Goal: Check status: Check status

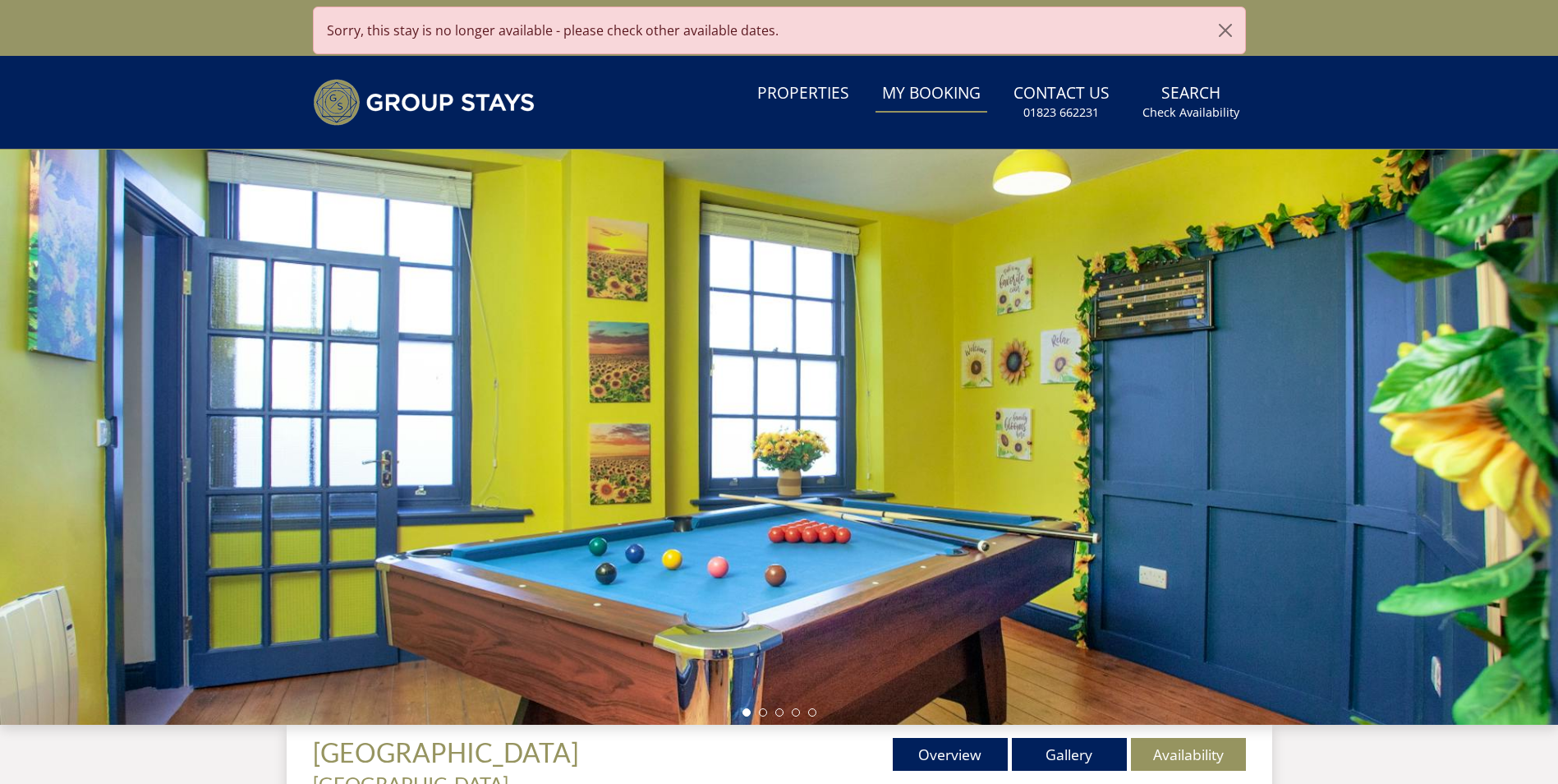
click at [949, 95] on link "My Booking" at bounding box center [931, 94] width 111 height 37
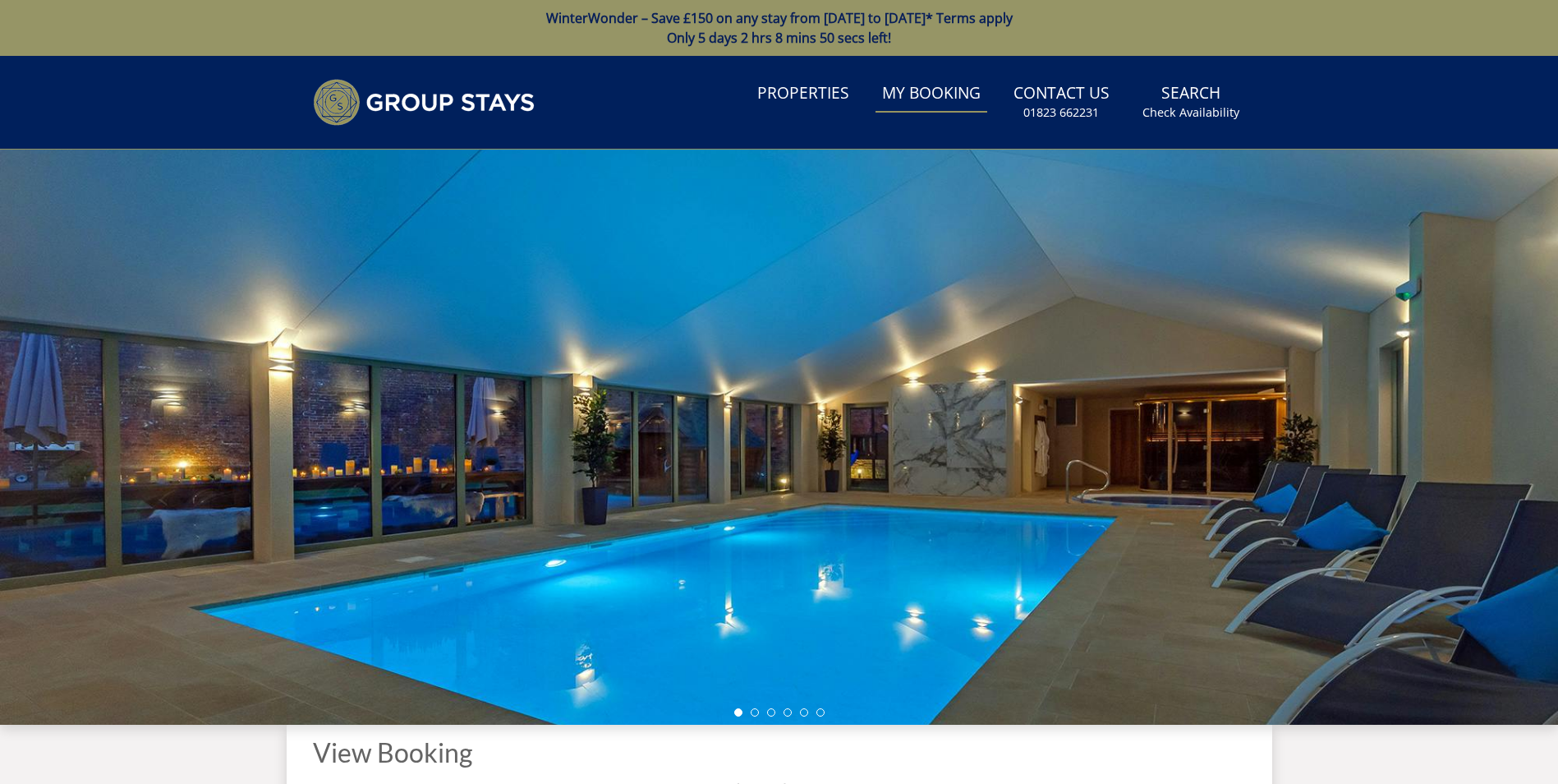
scroll to position [396, 0]
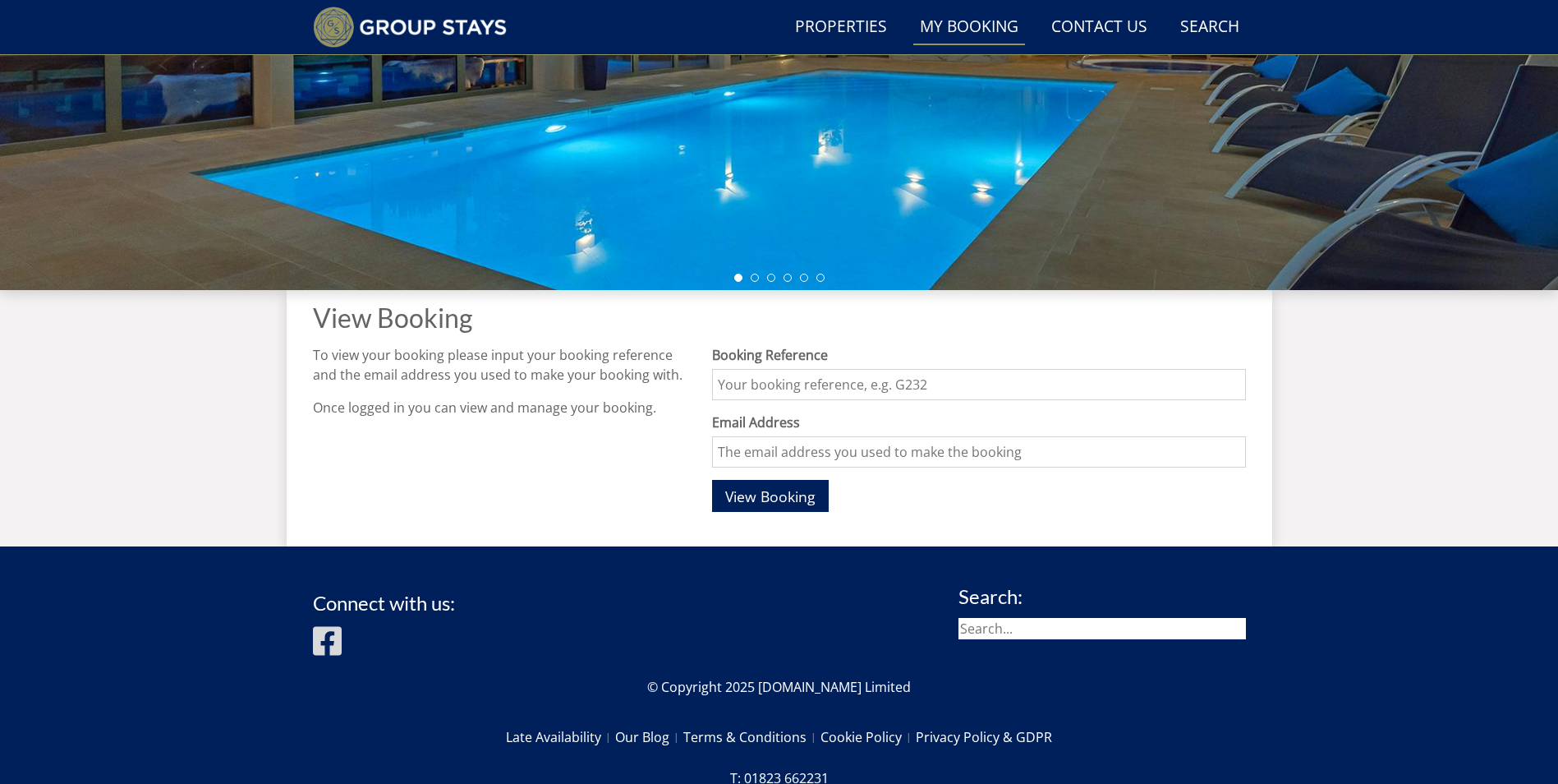
click at [787, 384] on input "Booking Reference" at bounding box center [978, 384] width 533 height 31
click at [788, 455] on input "Email Address" at bounding box center [978, 452] width 533 height 31
type input "[PERSON_NAME][EMAIL_ADDRESS][DOMAIN_NAME]"
click at [810, 390] on input "Booking Reference" at bounding box center [978, 384] width 533 height 31
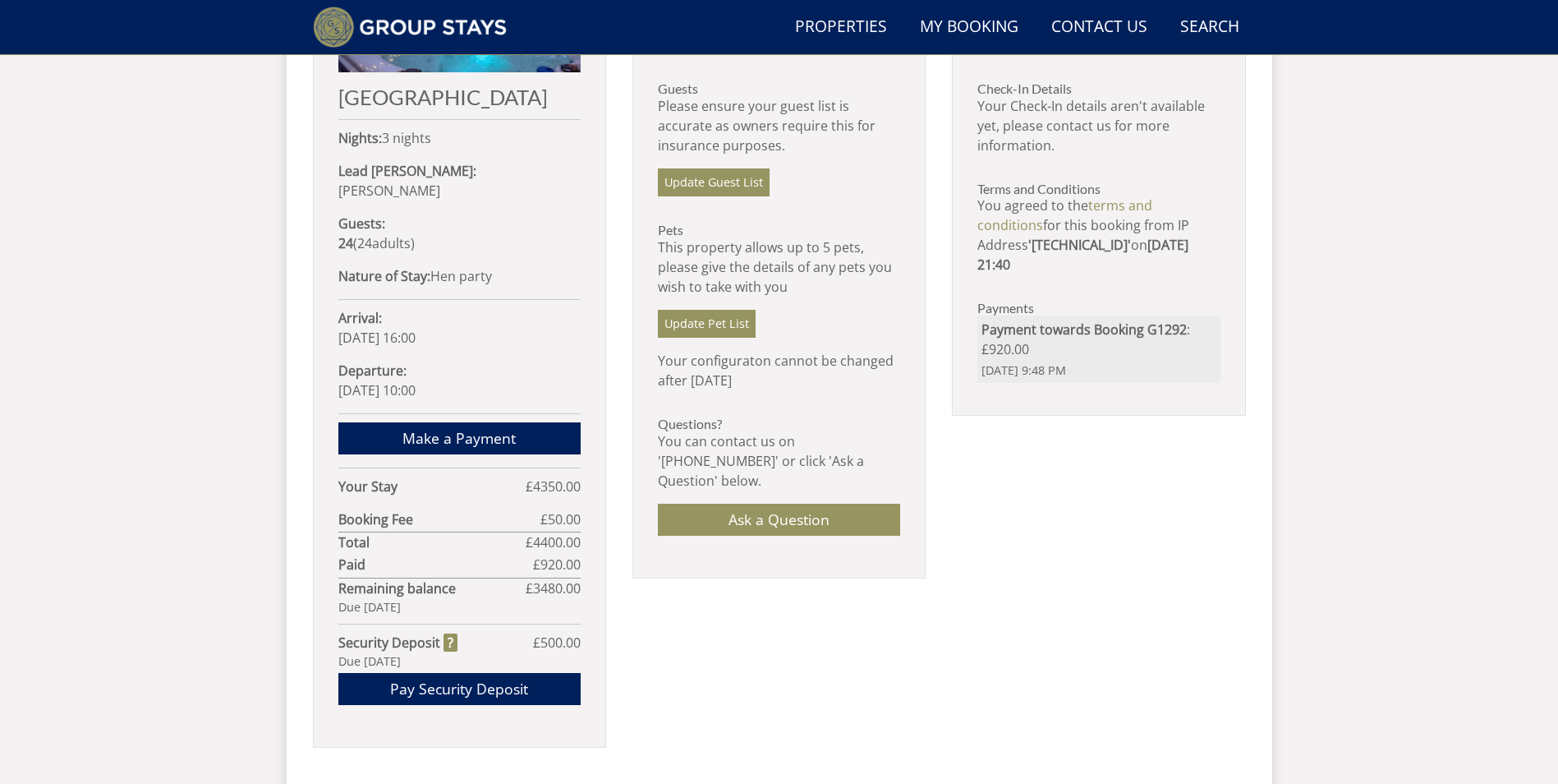
scroll to position [603, 0]
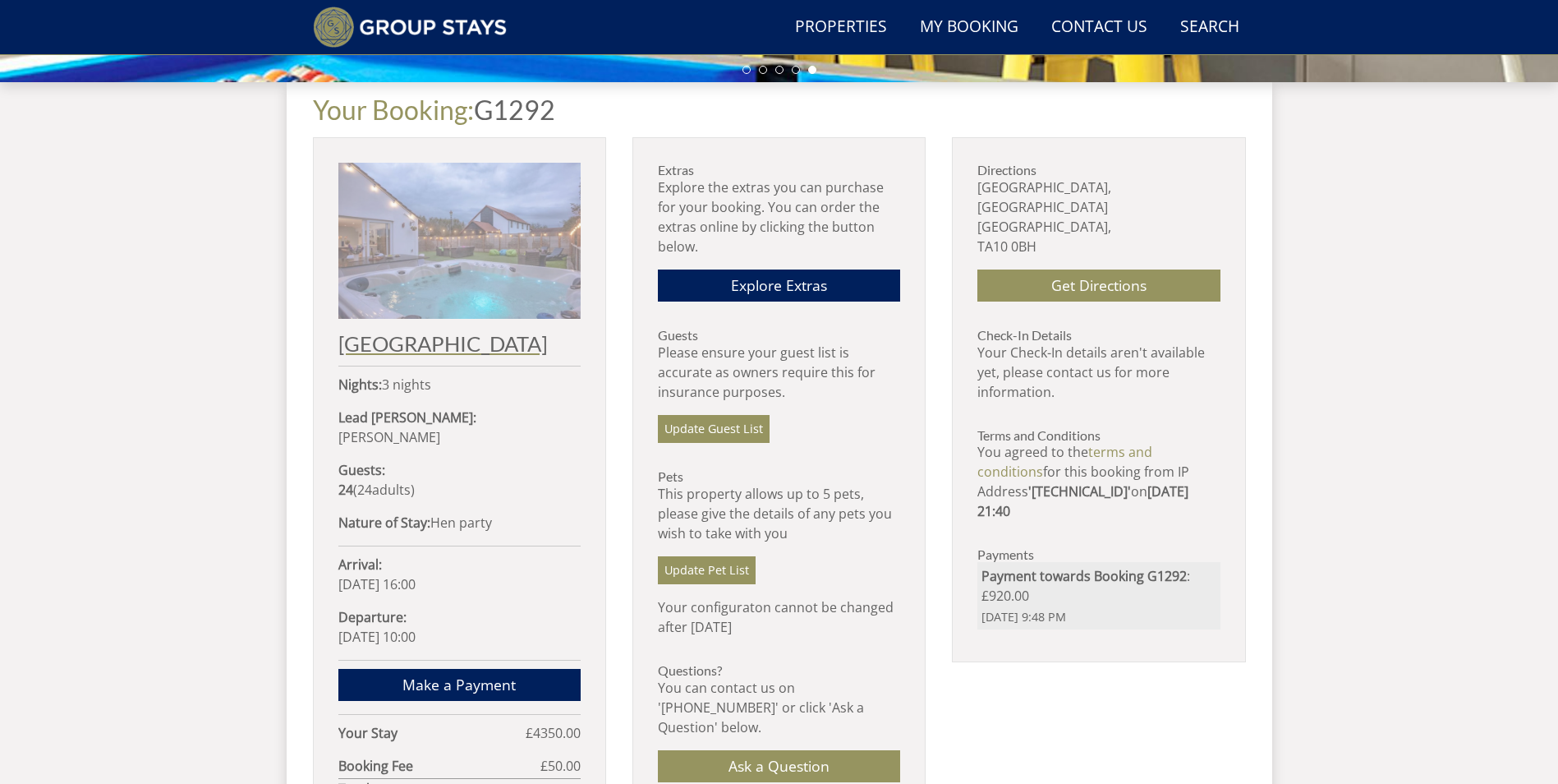
click at [422, 271] on img at bounding box center [459, 240] width 242 height 156
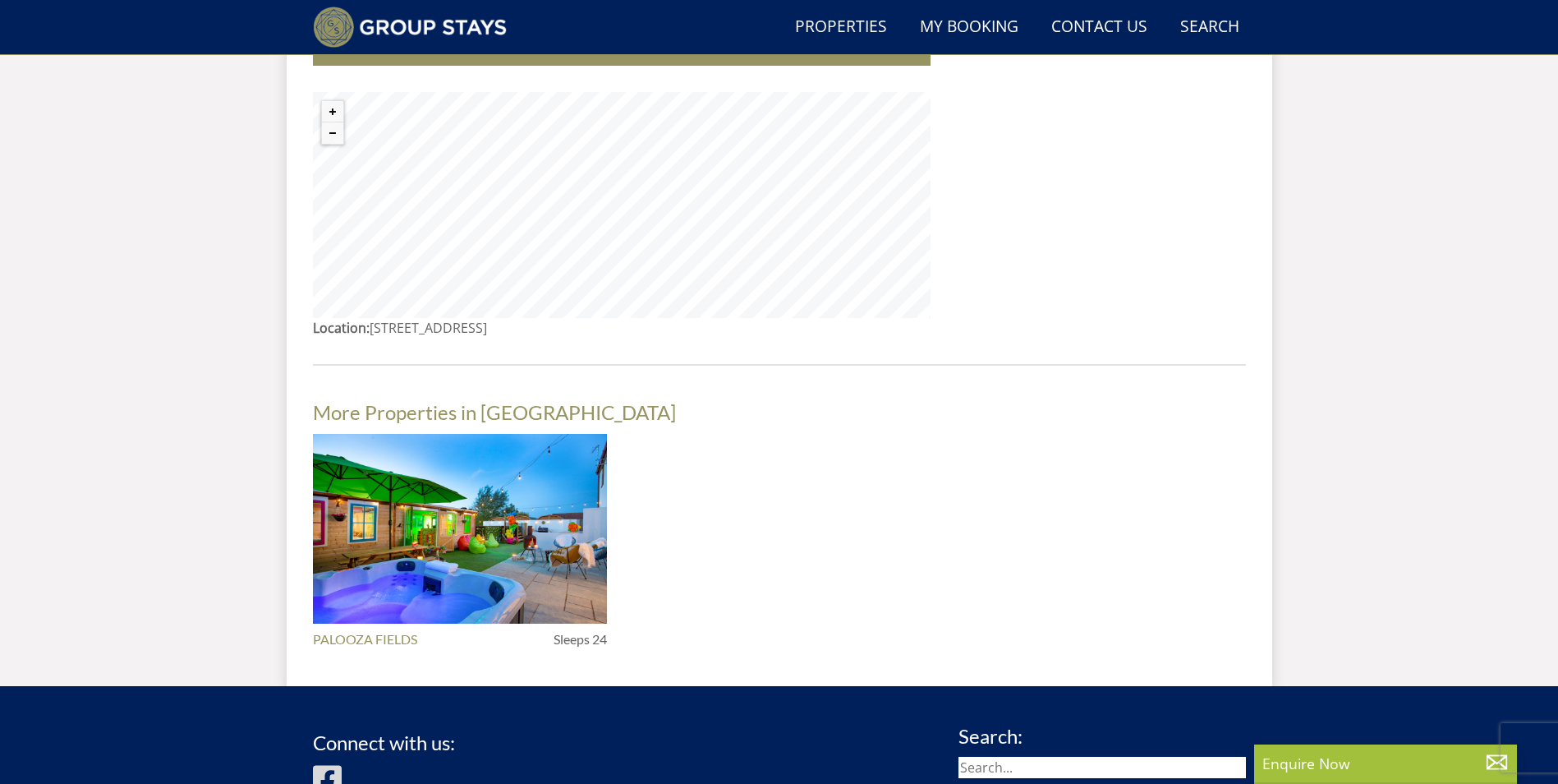
scroll to position [1630, 0]
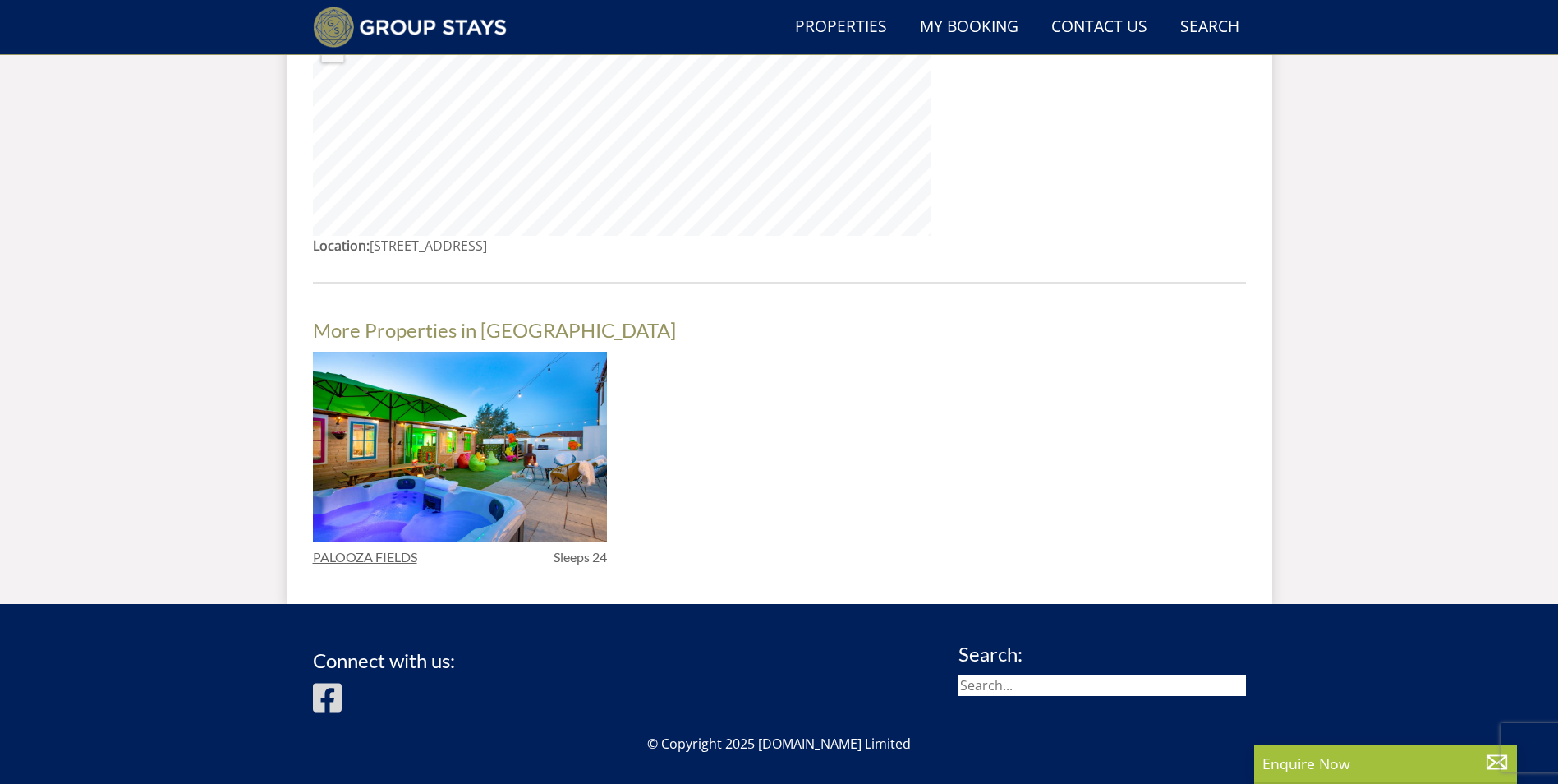
click at [344, 549] on link "PALOOZA FIELDS" at bounding box center [365, 557] width 104 height 15
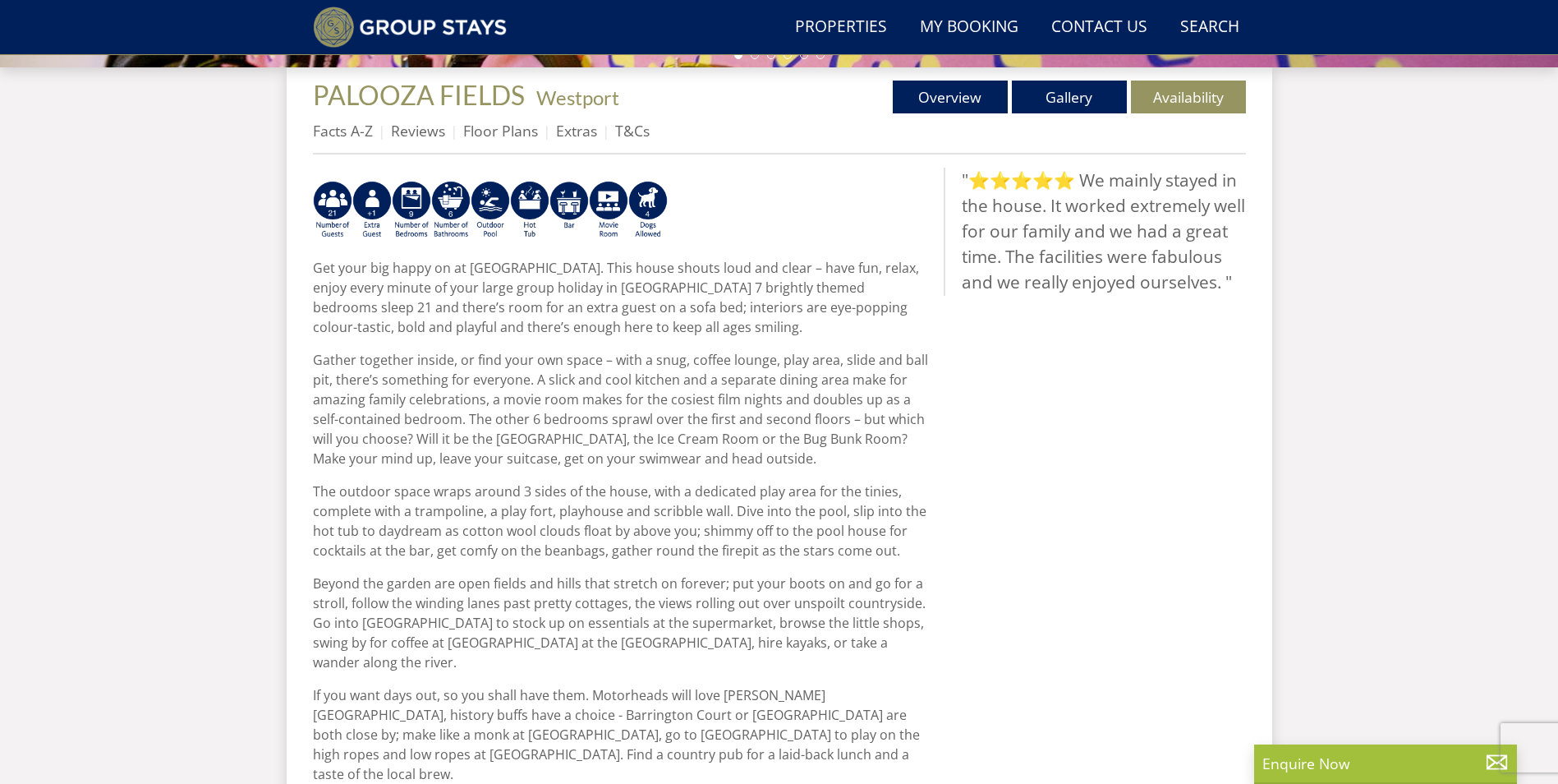
scroll to position [537, 0]
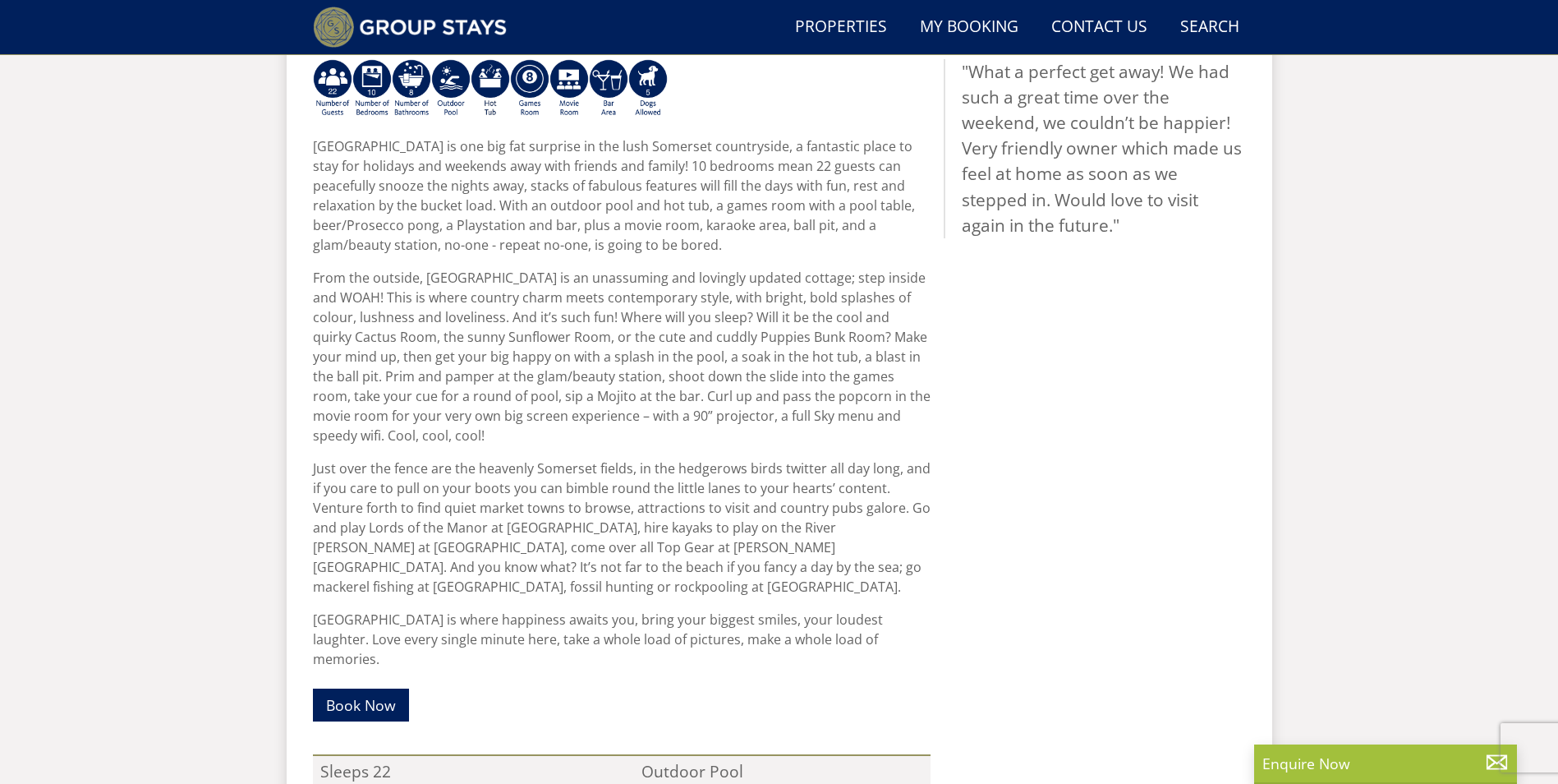
scroll to position [480, 0]
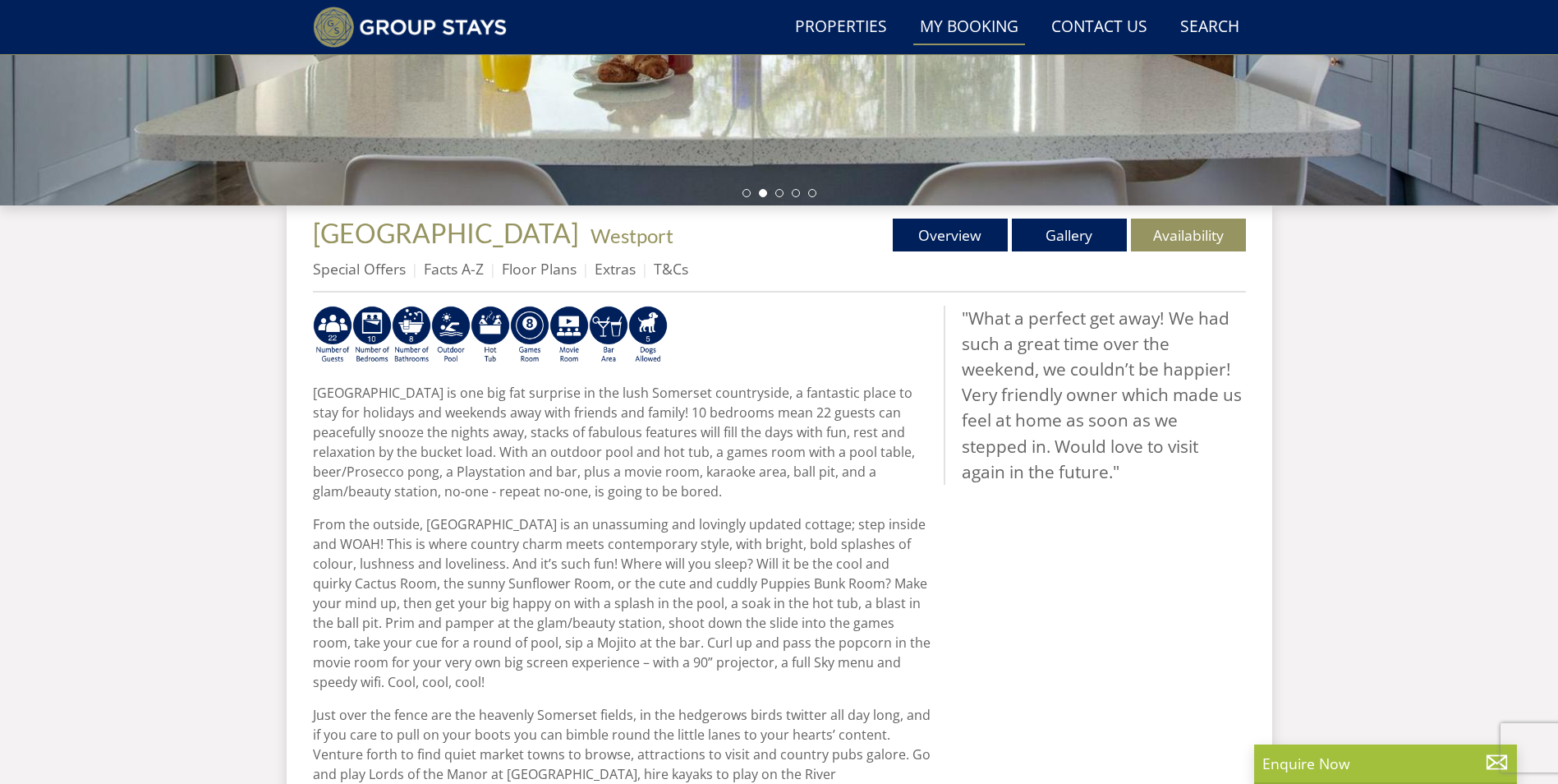
click at [952, 33] on link "My Booking" at bounding box center [969, 27] width 111 height 37
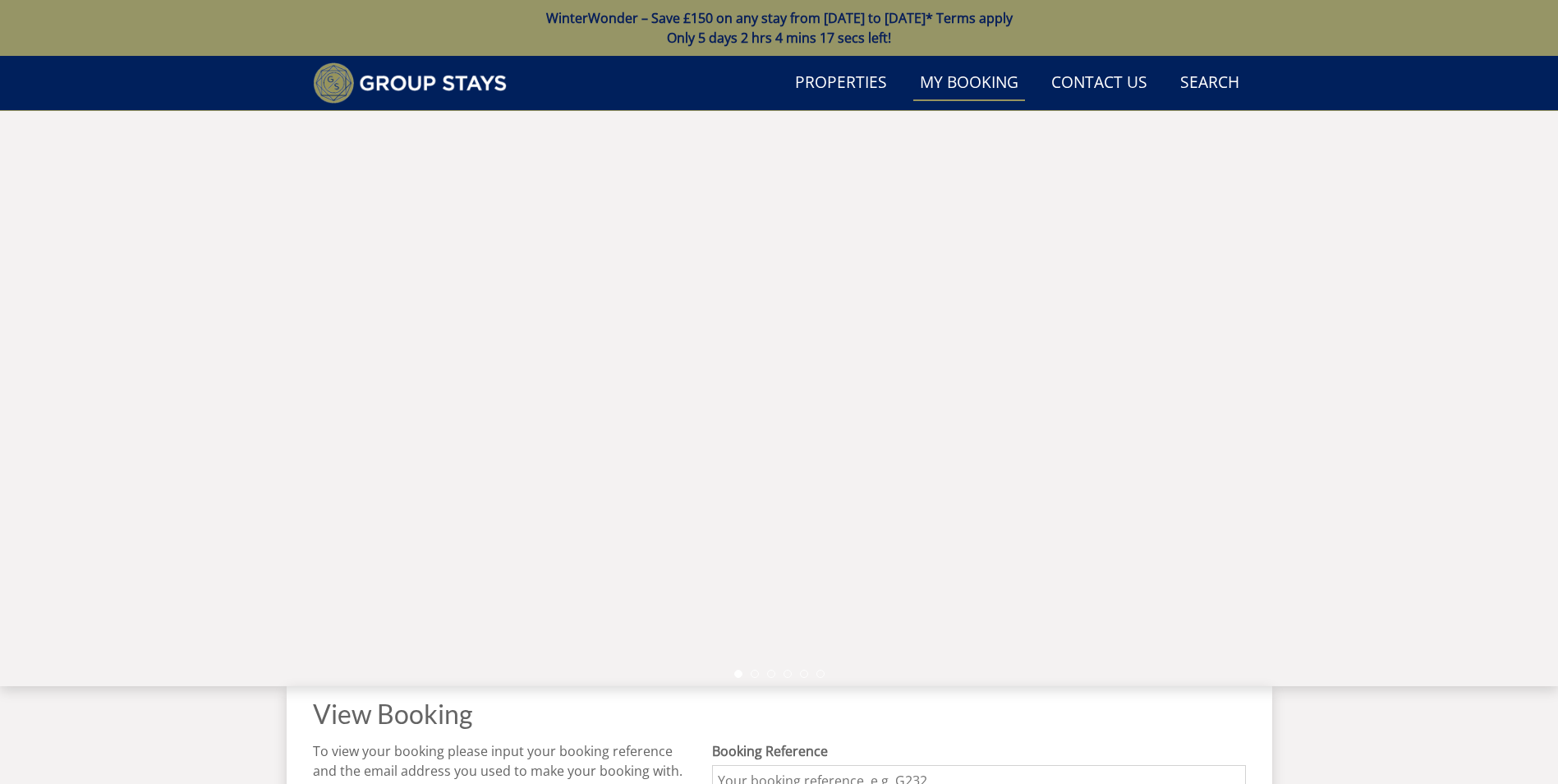
scroll to position [493, 0]
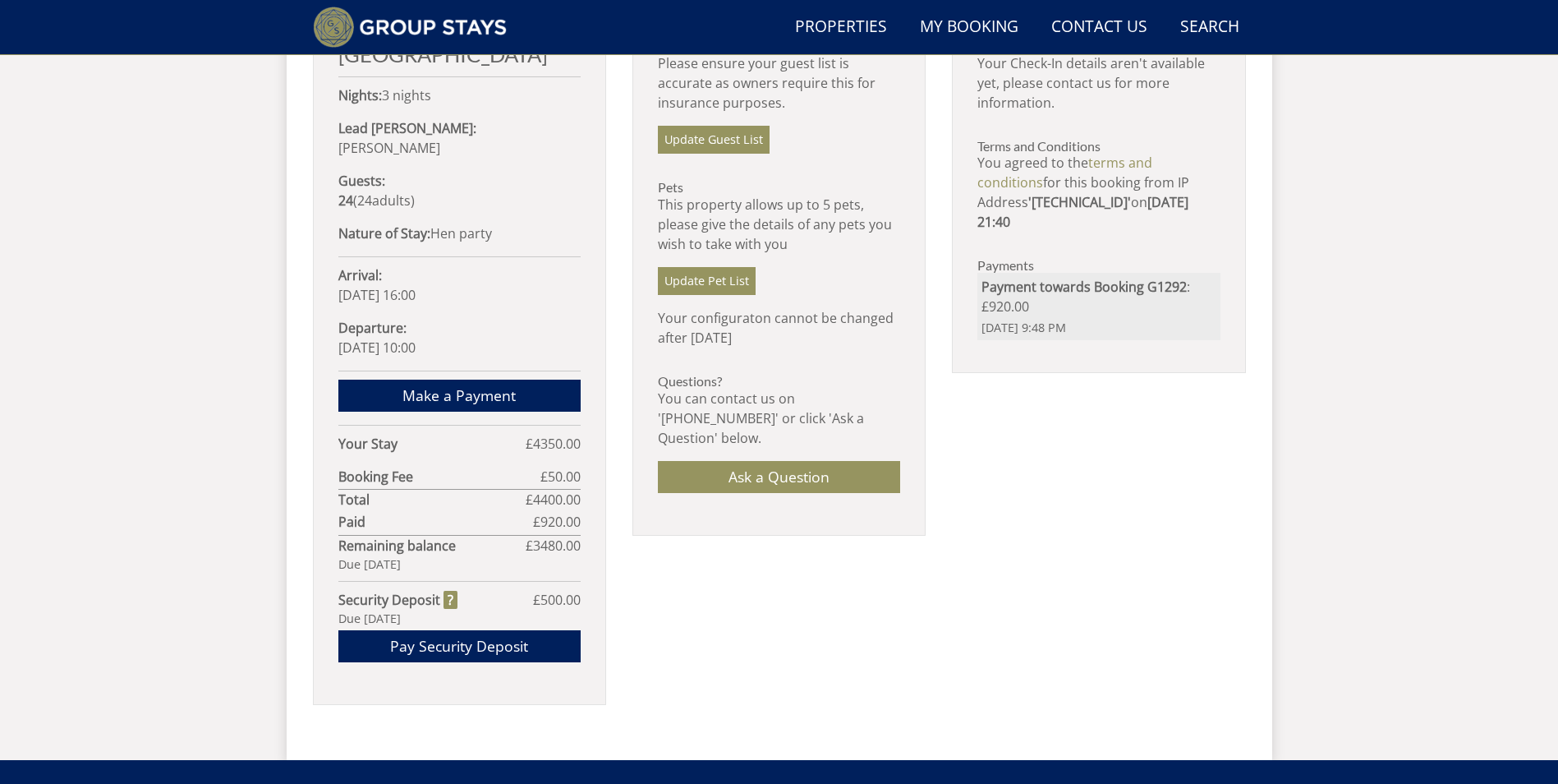
scroll to position [564, 0]
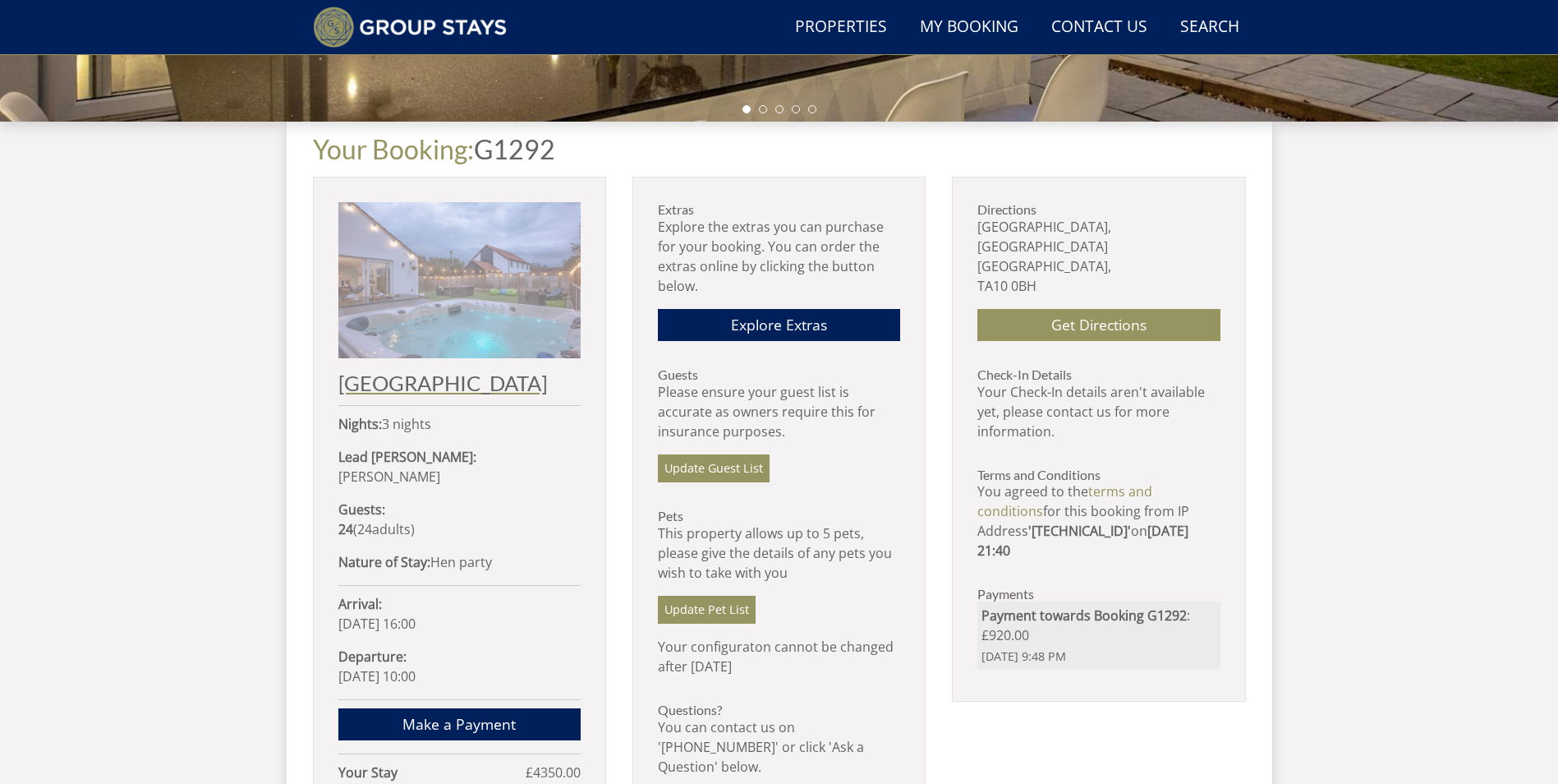
click at [428, 378] on h2 "PALOOZA LAND" at bounding box center [459, 382] width 242 height 23
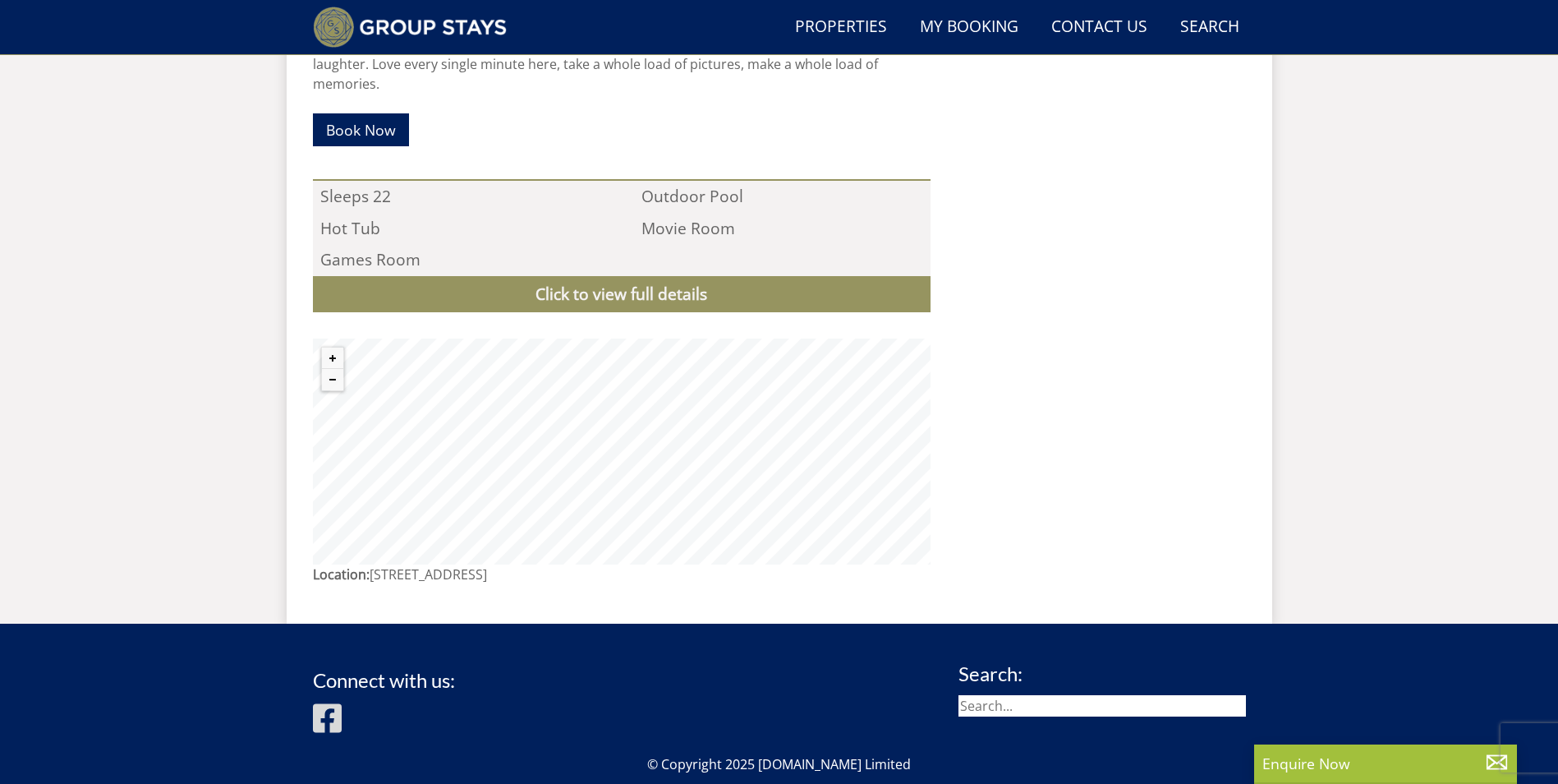
scroll to position [1219, 0]
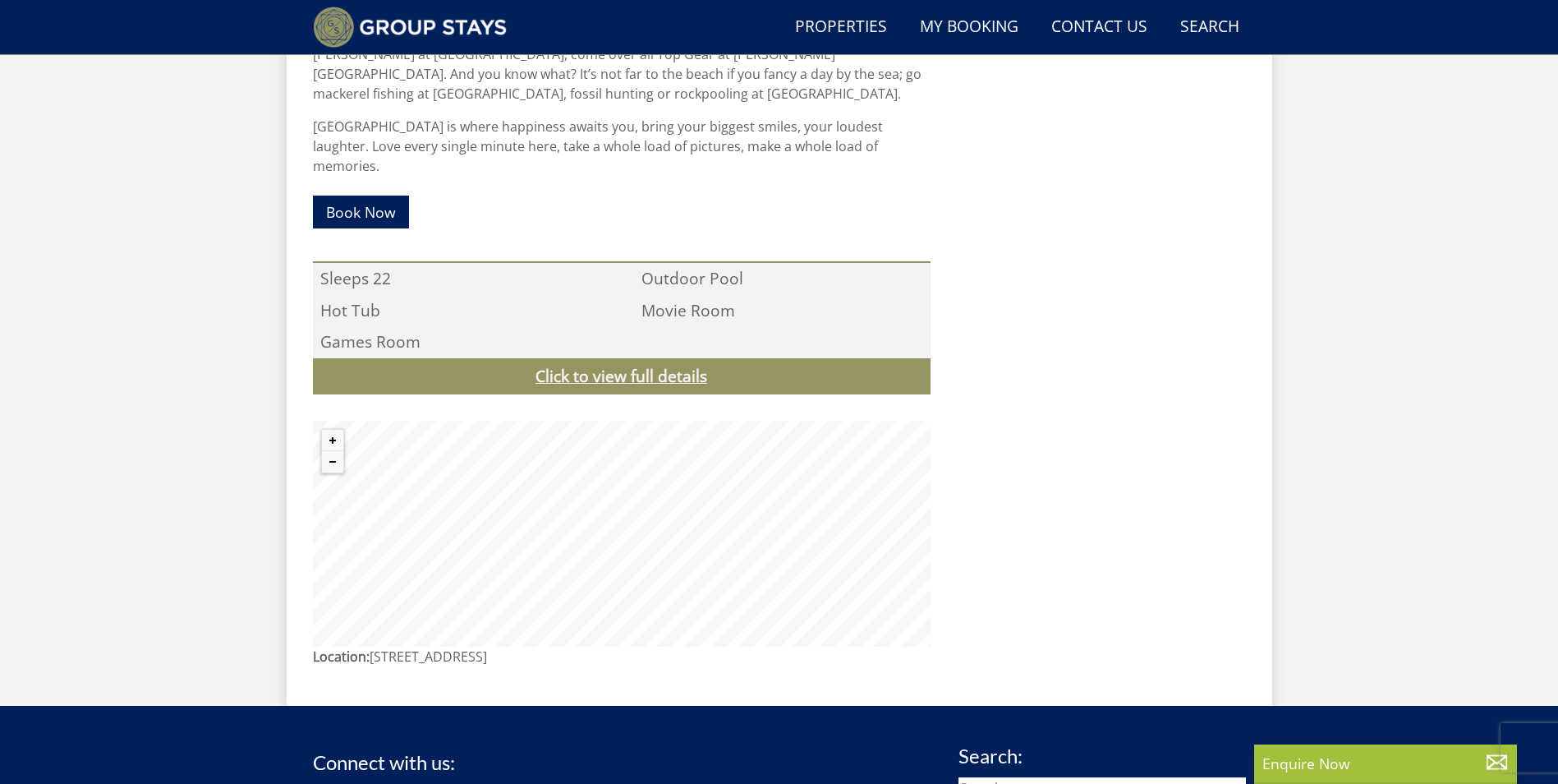
click at [669, 358] on link "Click to view full details" at bounding box center [622, 376] width 618 height 37
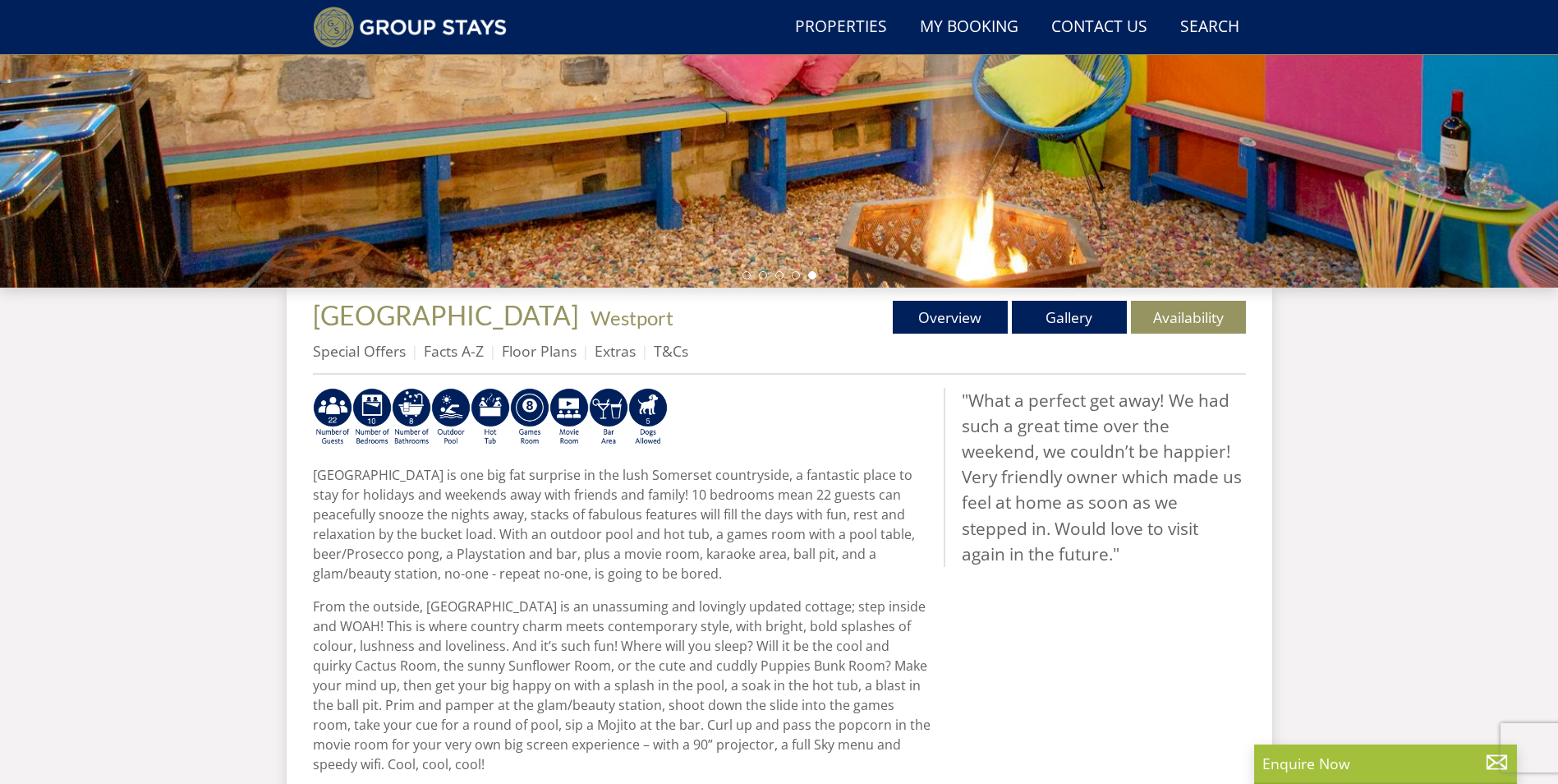
scroll to position [69, 0]
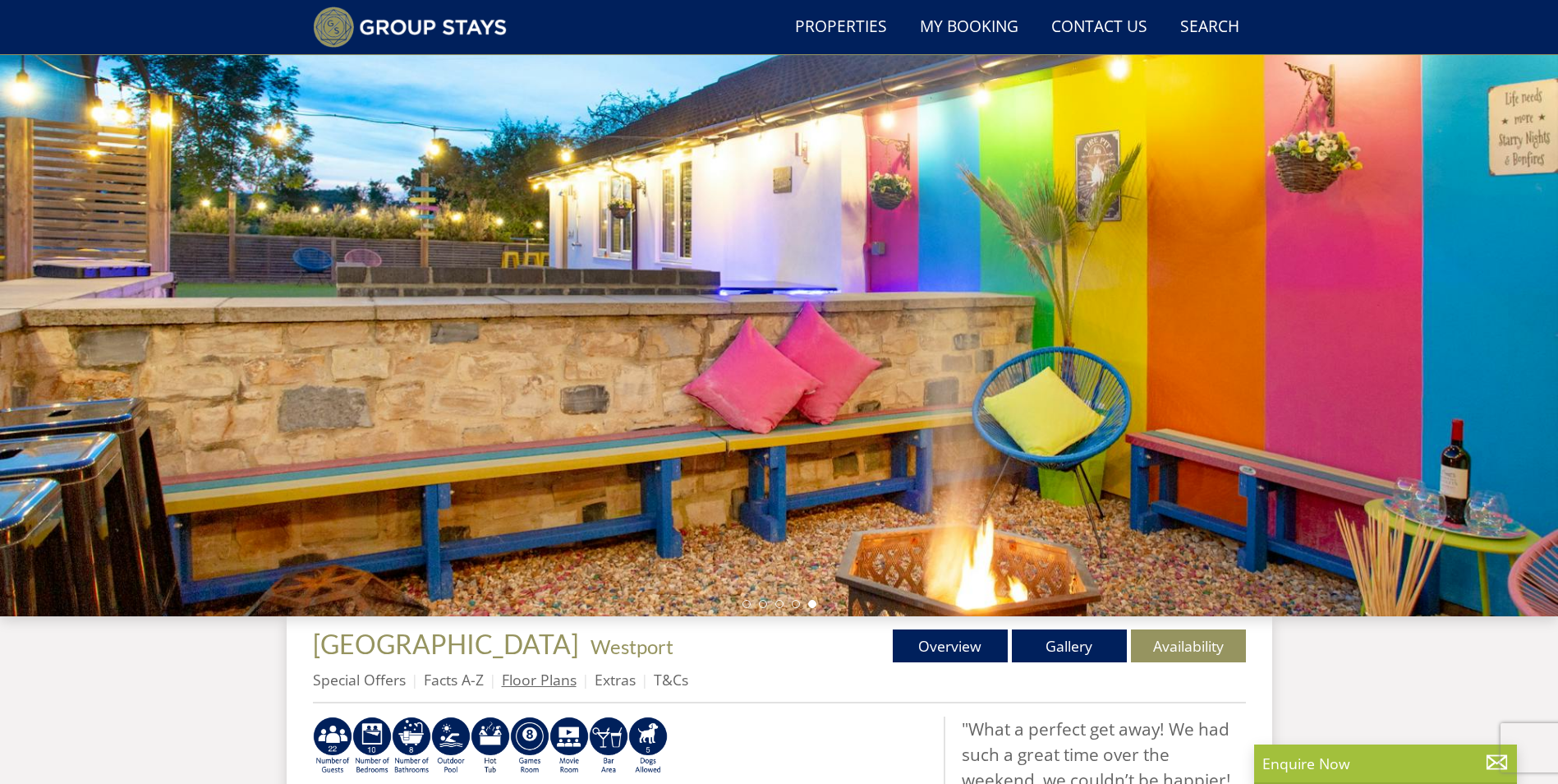
click at [544, 685] on link "Floor Plans" at bounding box center [539, 679] width 75 height 20
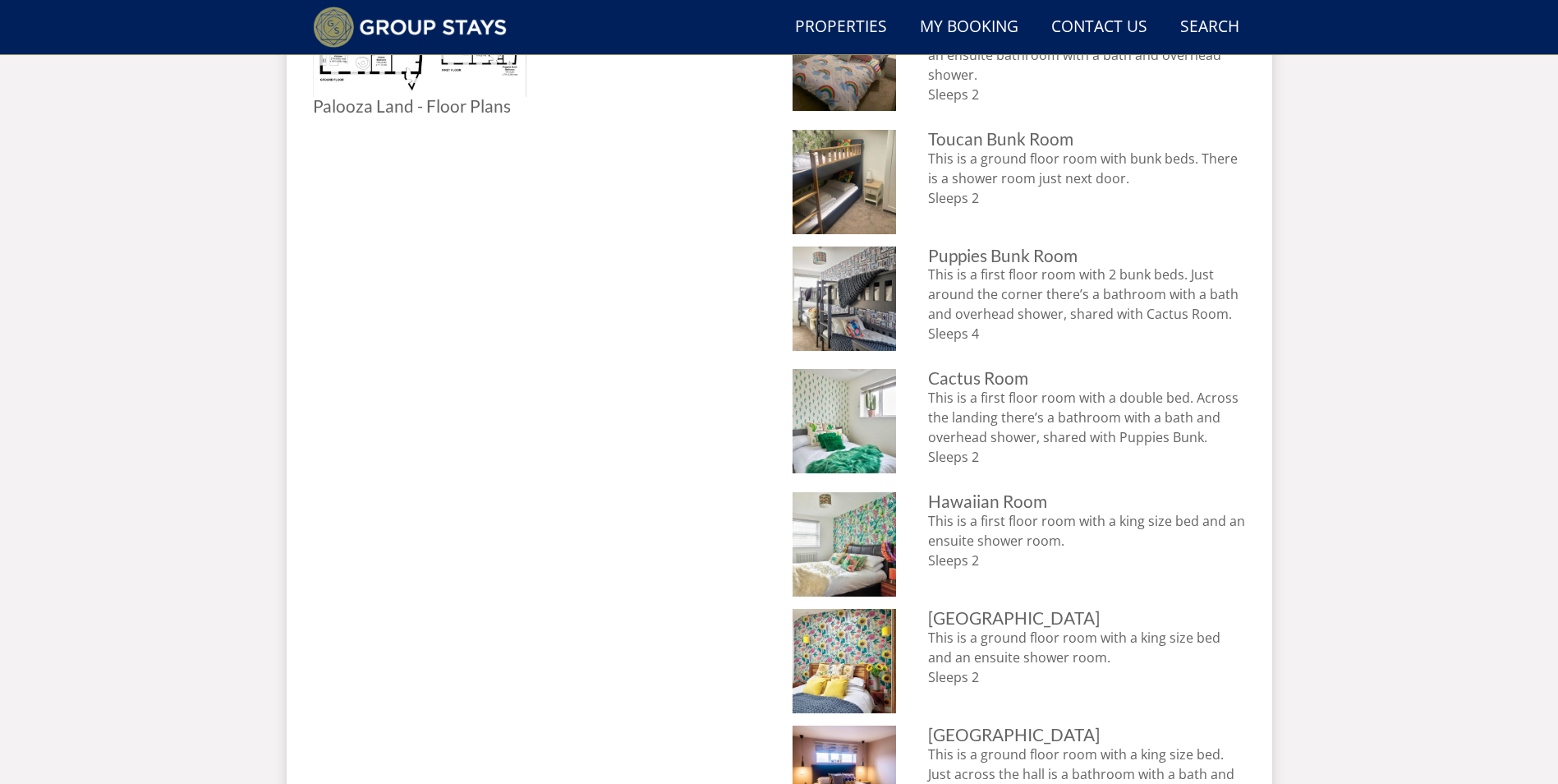
scroll to position [721, 0]
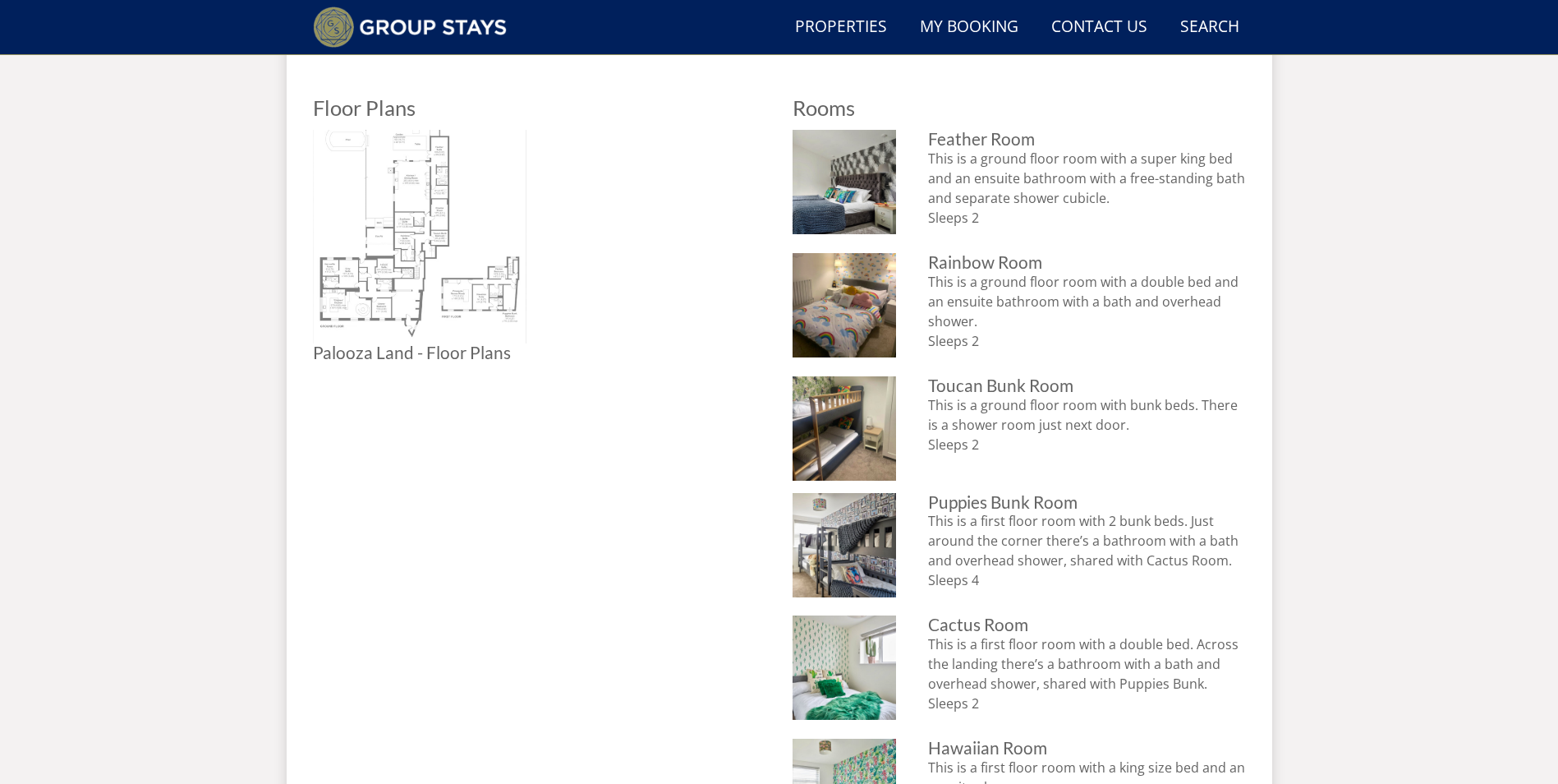
click at [447, 280] on img at bounding box center [420, 236] width 214 height 214
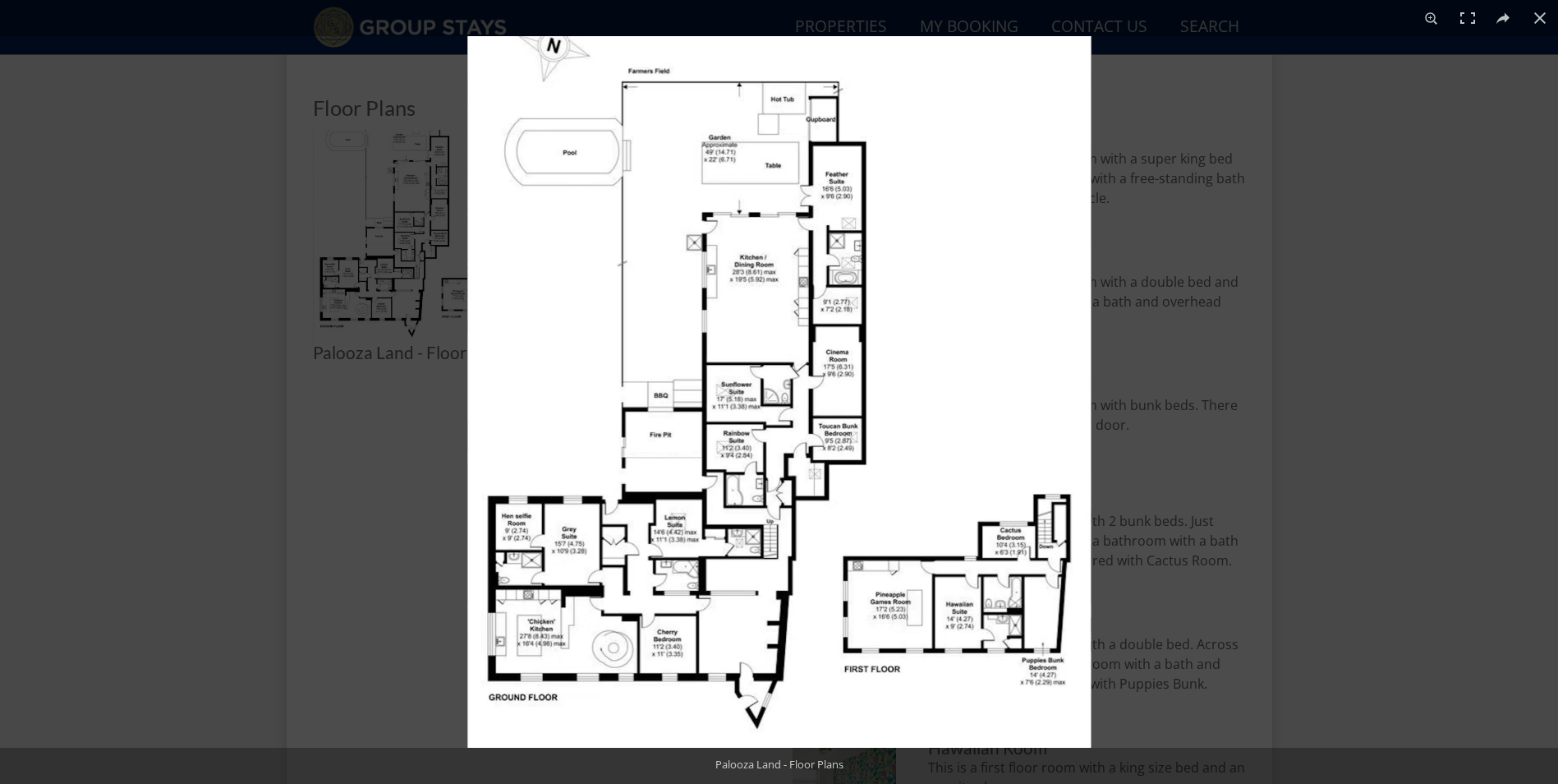
scroll to position [310, 0]
